Goal: Use online tool/utility: Utilize a website feature to perform a specific function

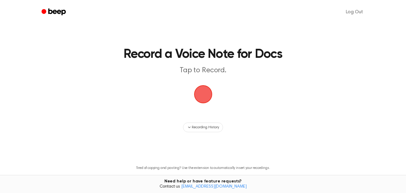
click at [207, 96] on span "button" at bounding box center [203, 94] width 18 height 18
click at [205, 96] on span "button" at bounding box center [203, 94] width 18 height 18
click at [205, 96] on span "button" at bounding box center [203, 94] width 20 height 20
click at [205, 86] on span "button" at bounding box center [202, 93] width 23 height 23
click at [205, 86] on span "button" at bounding box center [203, 94] width 25 height 25
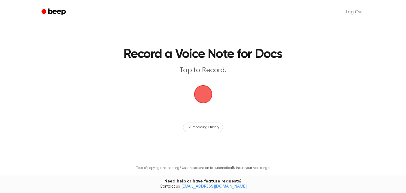
click at [205, 86] on span "button" at bounding box center [203, 94] width 22 height 22
click at [205, 86] on span "button" at bounding box center [203, 94] width 20 height 20
click at [205, 93] on span "button" at bounding box center [203, 94] width 20 height 20
click at [205, 93] on span "button" at bounding box center [203, 94] width 18 height 18
click at [205, 93] on span "button" at bounding box center [203, 94] width 20 height 20
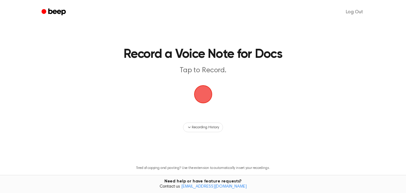
click at [205, 93] on span "button" at bounding box center [203, 94] width 20 height 20
click at [205, 93] on span "button" at bounding box center [203, 93] width 27 height 27
click at [205, 93] on span "button" at bounding box center [202, 93] width 23 height 23
click at [205, 93] on span "button" at bounding box center [203, 94] width 24 height 24
click at [205, 93] on span "button" at bounding box center [203, 94] width 20 height 20
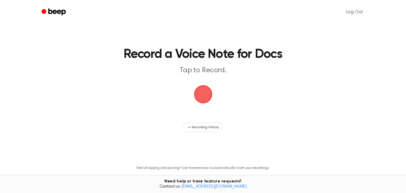
click at [205, 93] on span "button" at bounding box center [203, 94] width 20 height 20
click at [205, 93] on span "button" at bounding box center [202, 93] width 23 height 23
click at [205, 93] on span "button" at bounding box center [203, 94] width 20 height 20
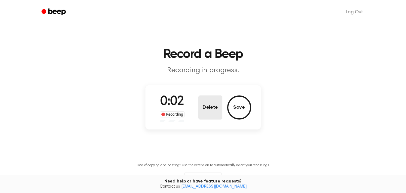
click at [222, 112] on button "Delete" at bounding box center [210, 107] width 24 height 24
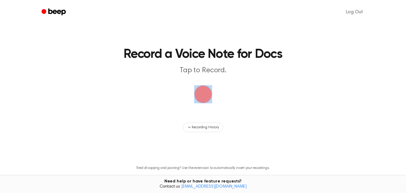
click at [222, 112] on main "Record a Voice Note for Docs Tap to Record. Recording History Tired of copying …" at bounding box center [203, 104] width 406 height 208
click at [193, 159] on main "Record a Voice Note for Docs Tap to Record. Recording History Tired of copying …" at bounding box center [203, 104] width 406 height 208
click at [200, 96] on span "button" at bounding box center [203, 94] width 18 height 18
